Goal: Information Seeking & Learning: Understand process/instructions

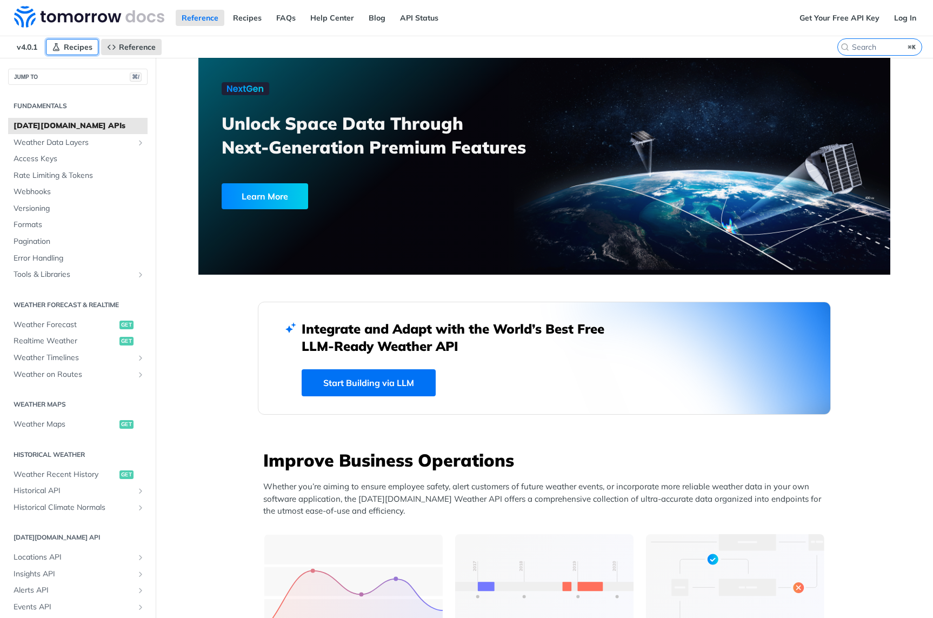
click at [78, 46] on span "Recipes" at bounding box center [78, 47] width 29 height 10
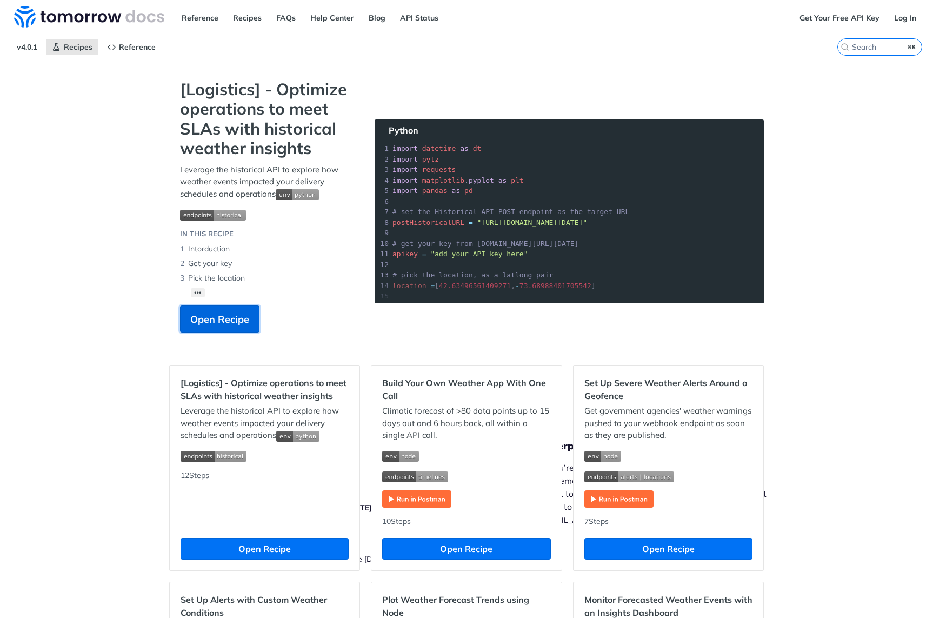
click at [222, 321] on span "Open Recipe" at bounding box center [219, 319] width 59 height 15
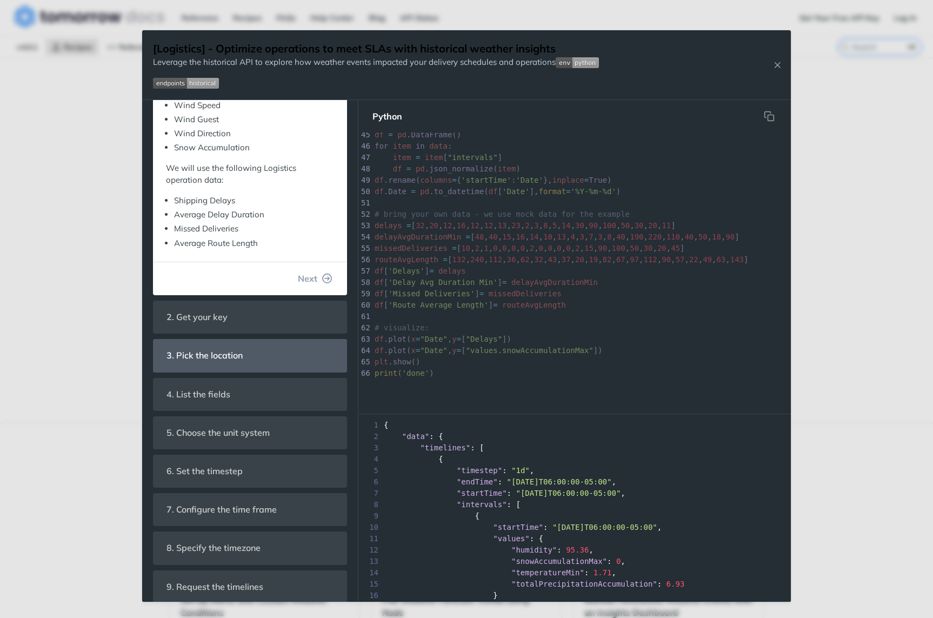
scroll to position [386, 0]
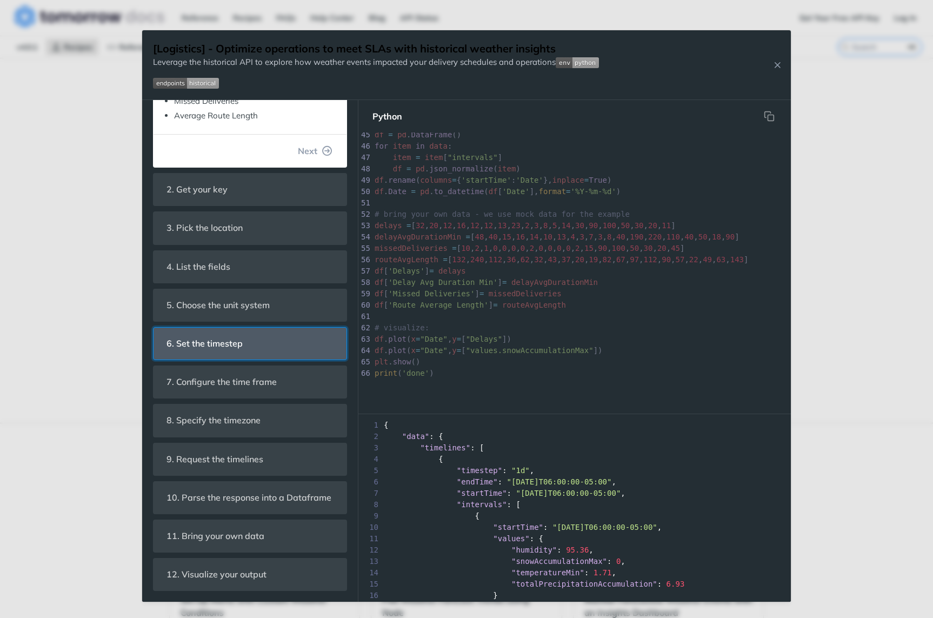
click at [228, 333] on span "6. Set the timestep" at bounding box center [204, 343] width 91 height 21
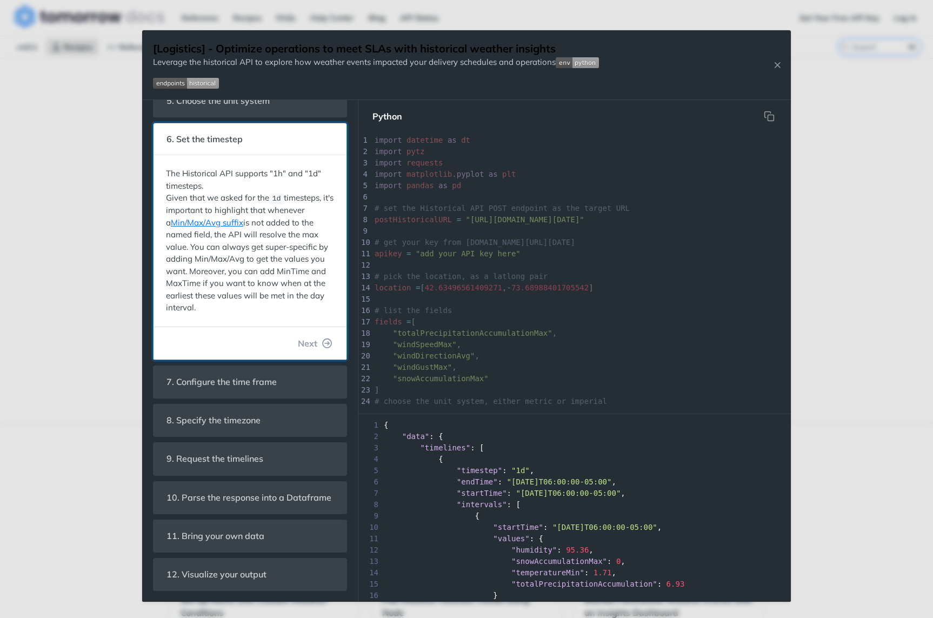
scroll to position [161, 0]
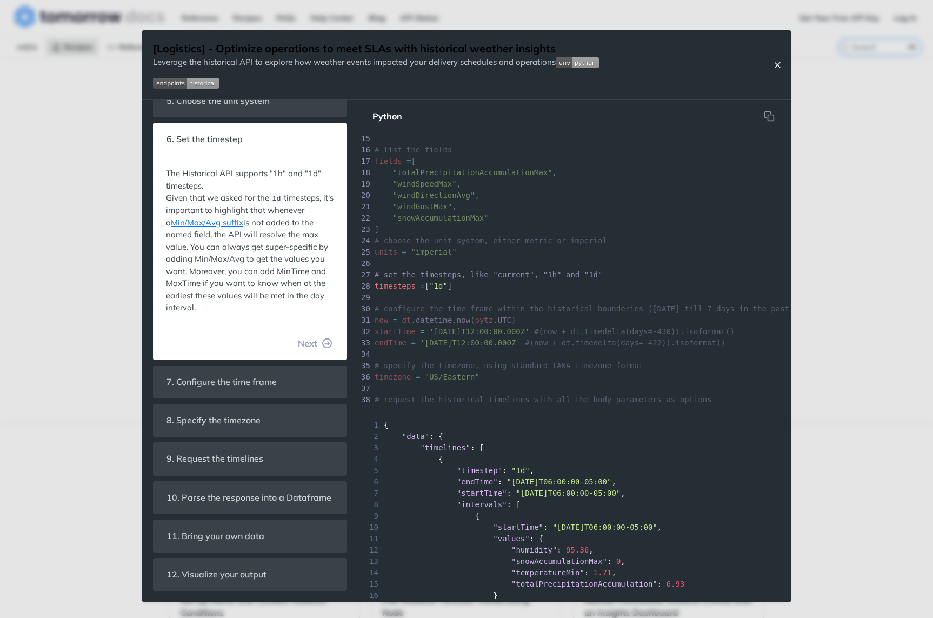
click at [779, 63] on icon "Close Recipe" at bounding box center [778, 65] width 10 height 10
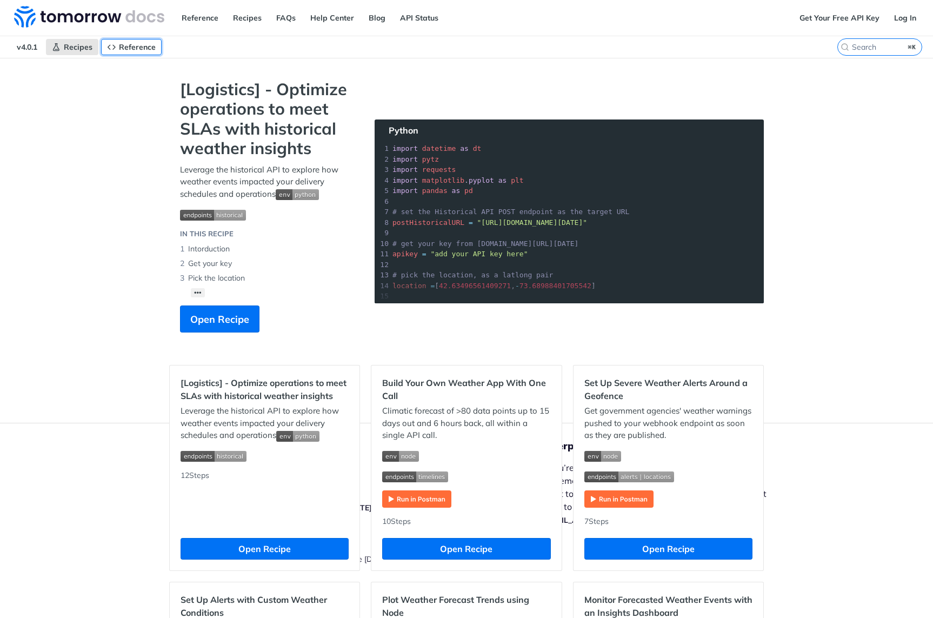
click at [136, 47] on span "Reference" at bounding box center [137, 47] width 37 height 10
